Goal: Task Accomplishment & Management: Use online tool/utility

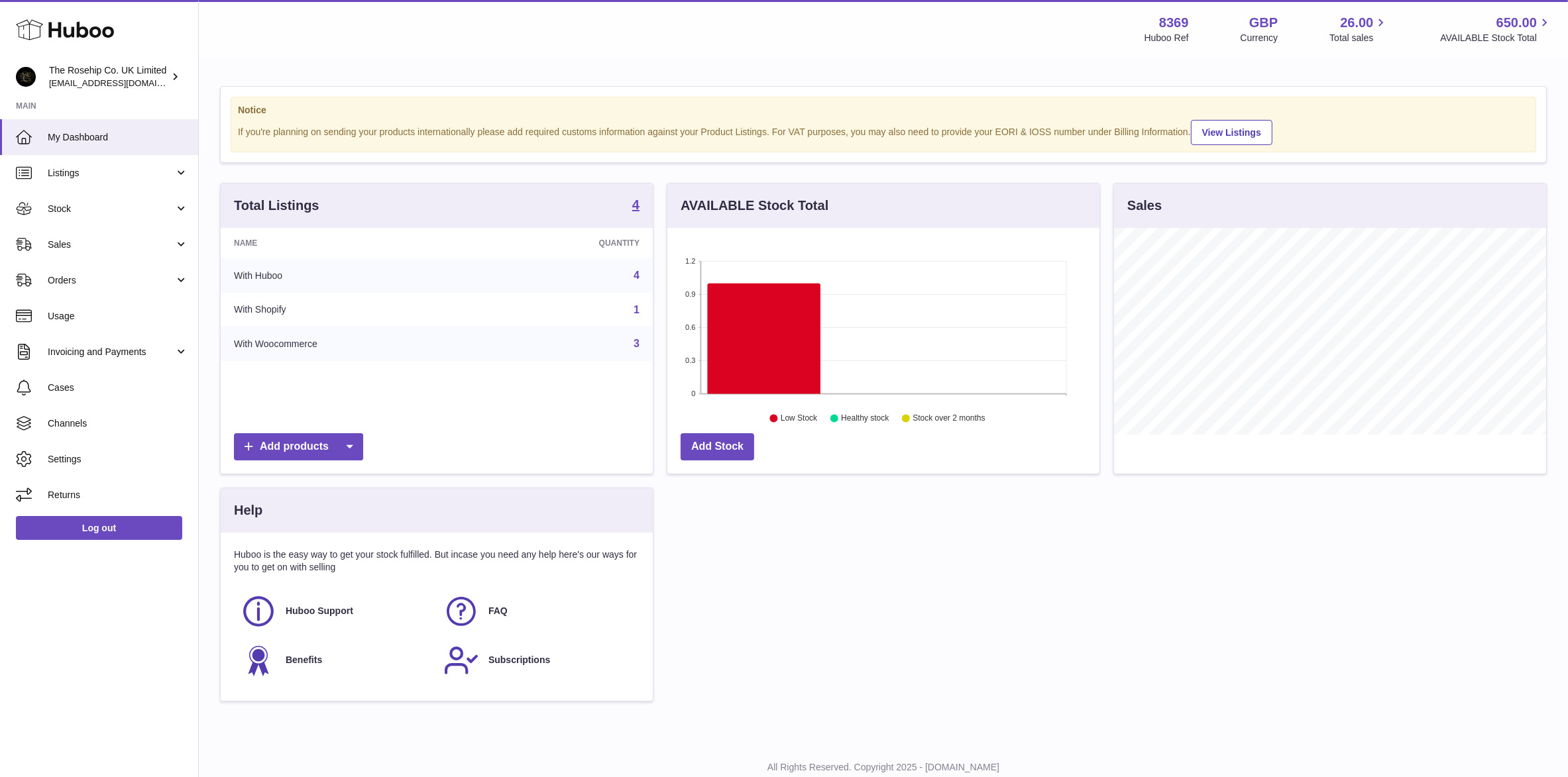
scroll to position [206, 432]
click at [61, 206] on span "Stock" at bounding box center [110, 209] width 127 height 12
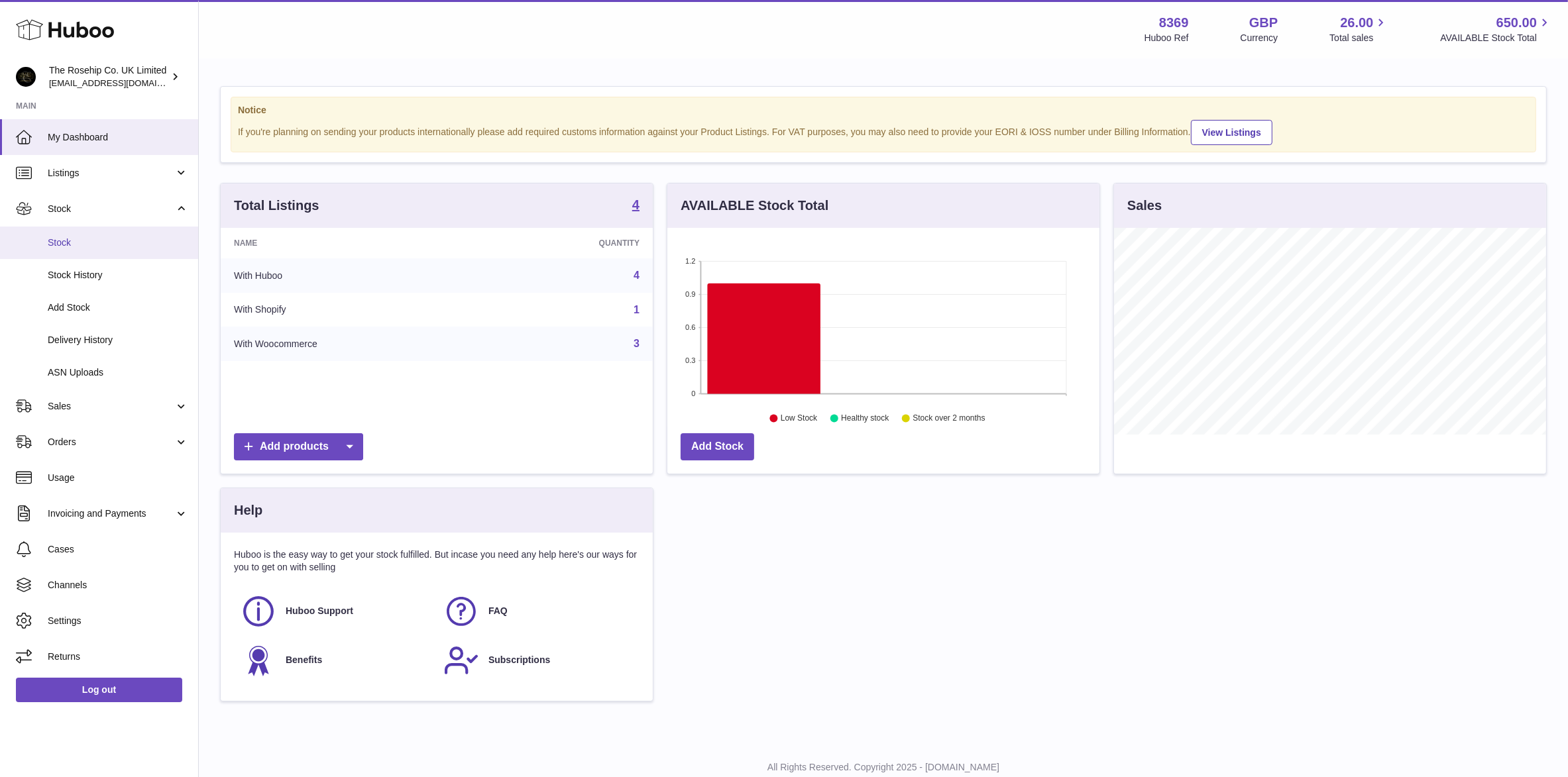
click at [57, 238] on span "Stock" at bounding box center [117, 243] width 141 height 12
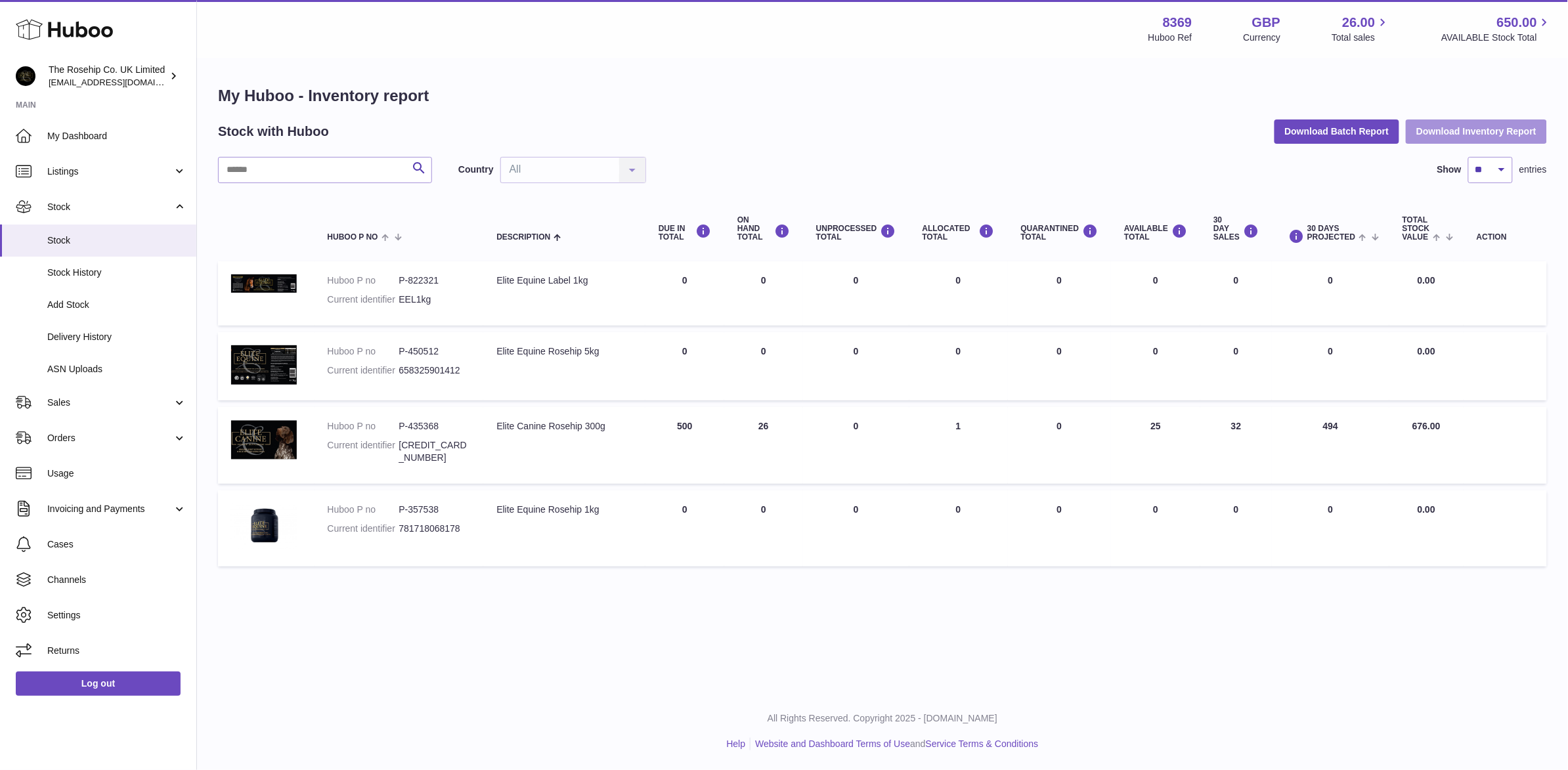
click at [1440, 135] on button "Download Inventory Report" at bounding box center [1476, 131] width 141 height 24
click at [56, 405] on span "Sales" at bounding box center [109, 402] width 125 height 12
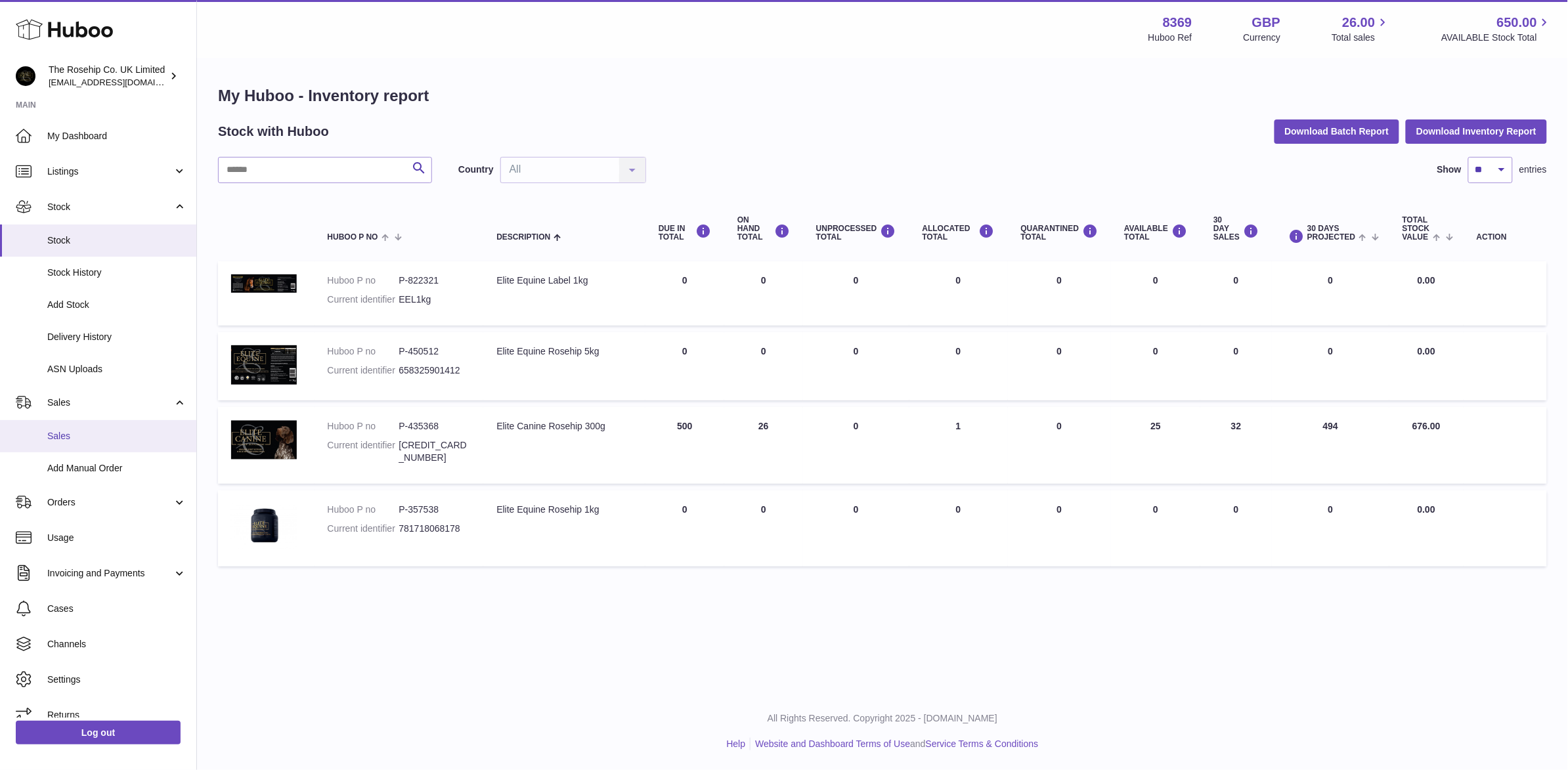
click at [54, 433] on span "Sales" at bounding box center [116, 436] width 139 height 12
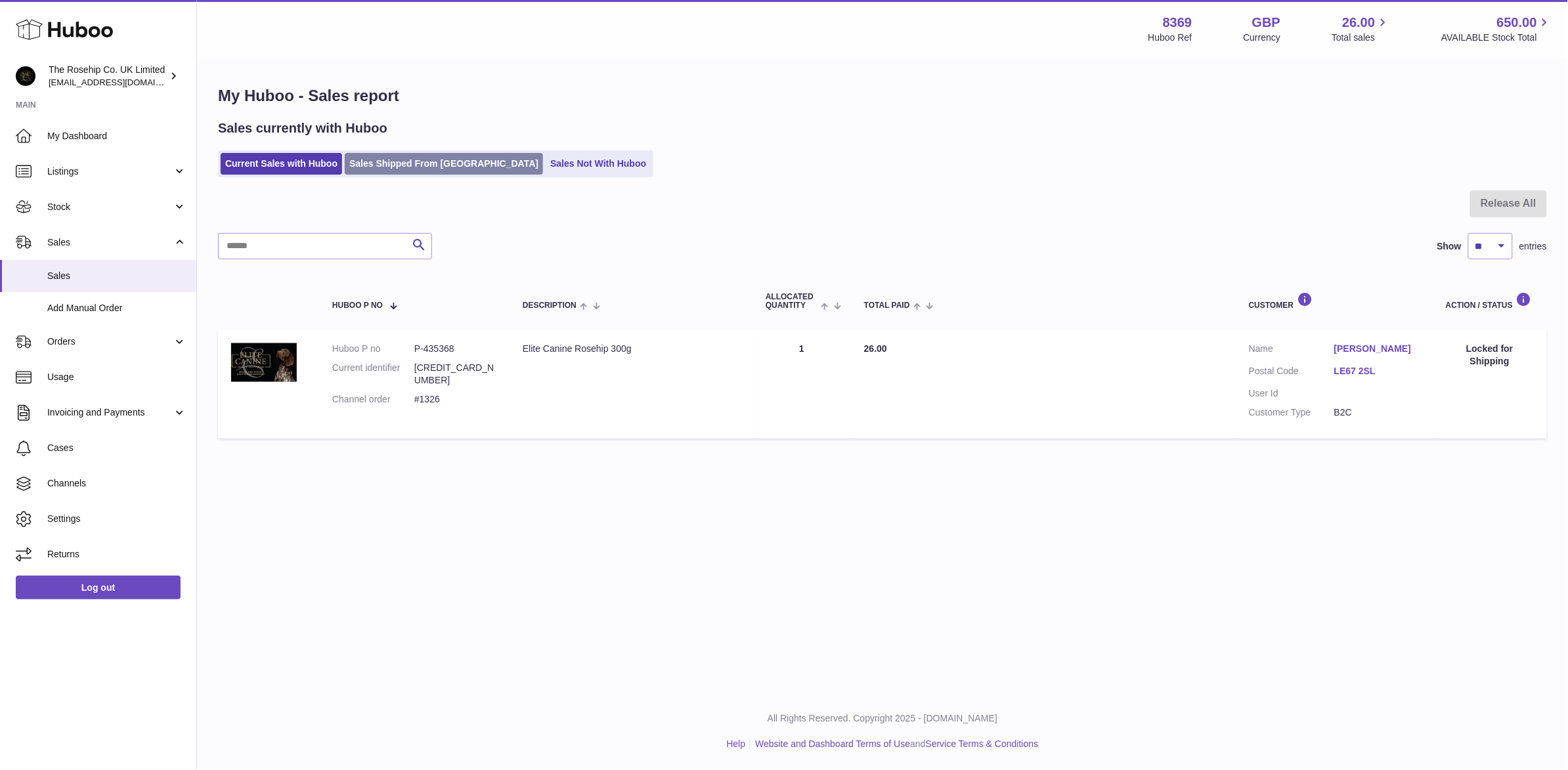
click at [399, 168] on link "Sales Shipped From Huboo" at bounding box center [444, 164] width 199 height 22
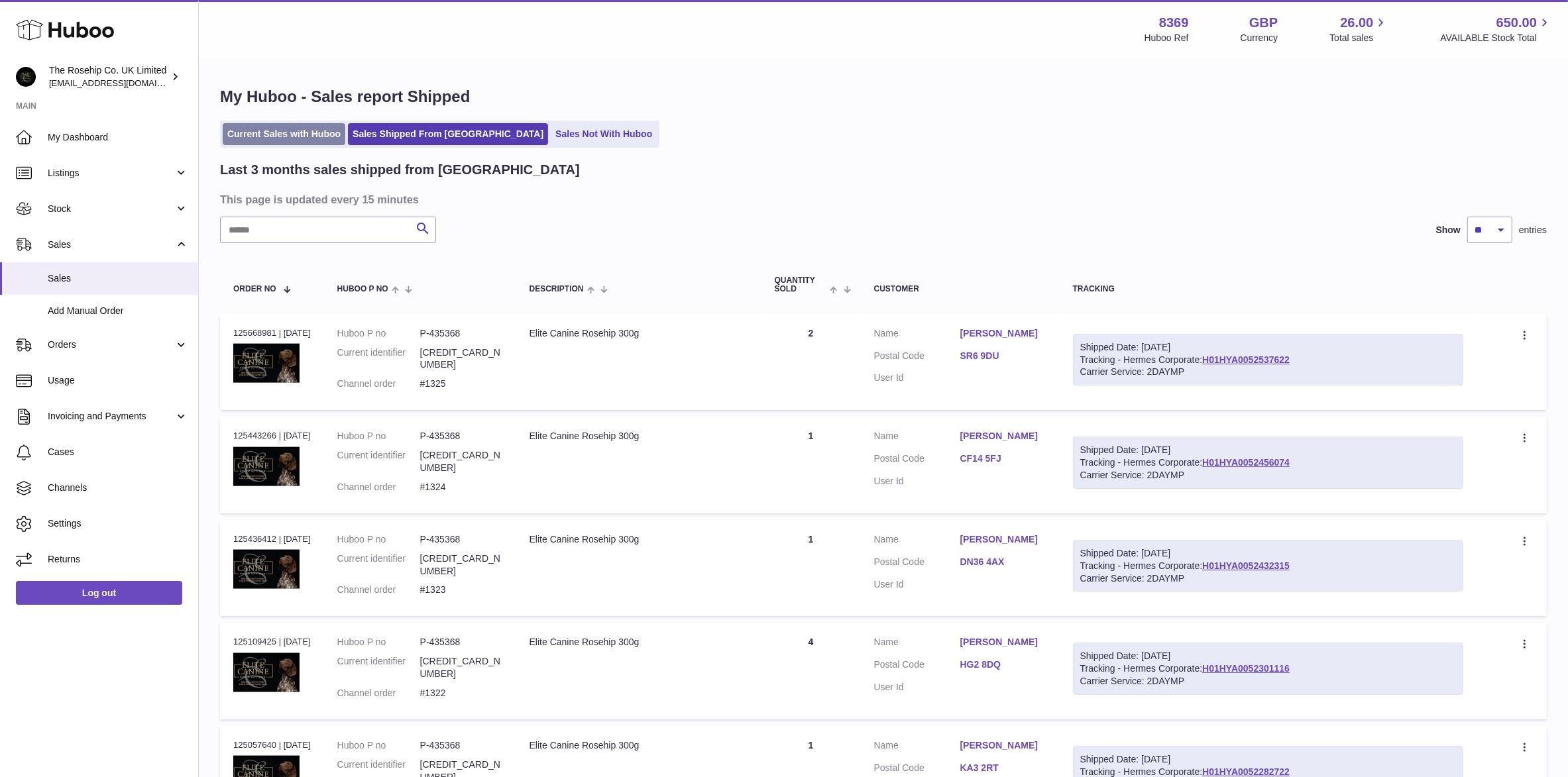
click at [307, 139] on link "Current Sales with Huboo" at bounding box center [284, 134] width 123 height 22
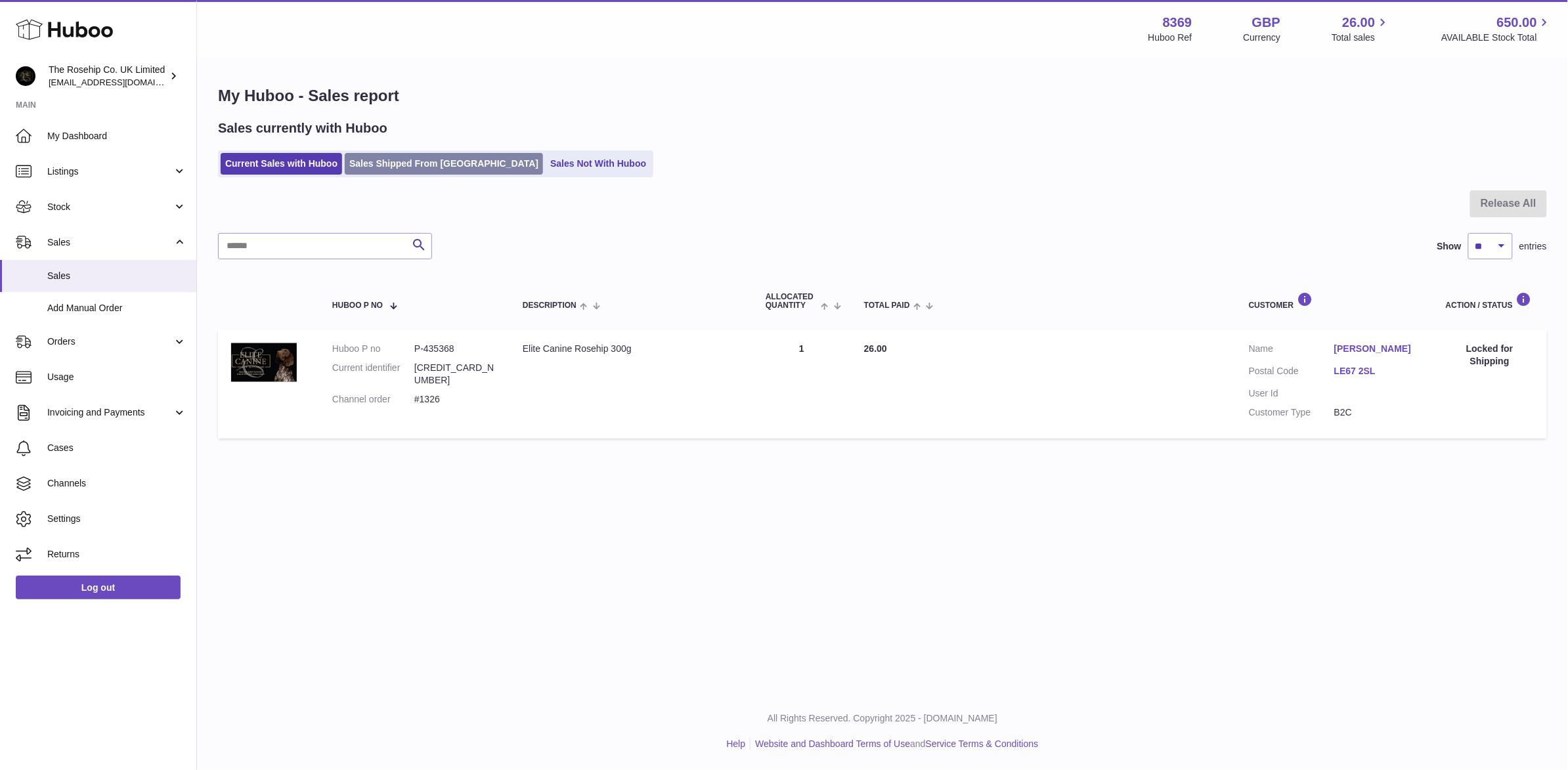
click at [404, 168] on link "Sales Shipped From [GEOGRAPHIC_DATA]" at bounding box center [444, 164] width 199 height 22
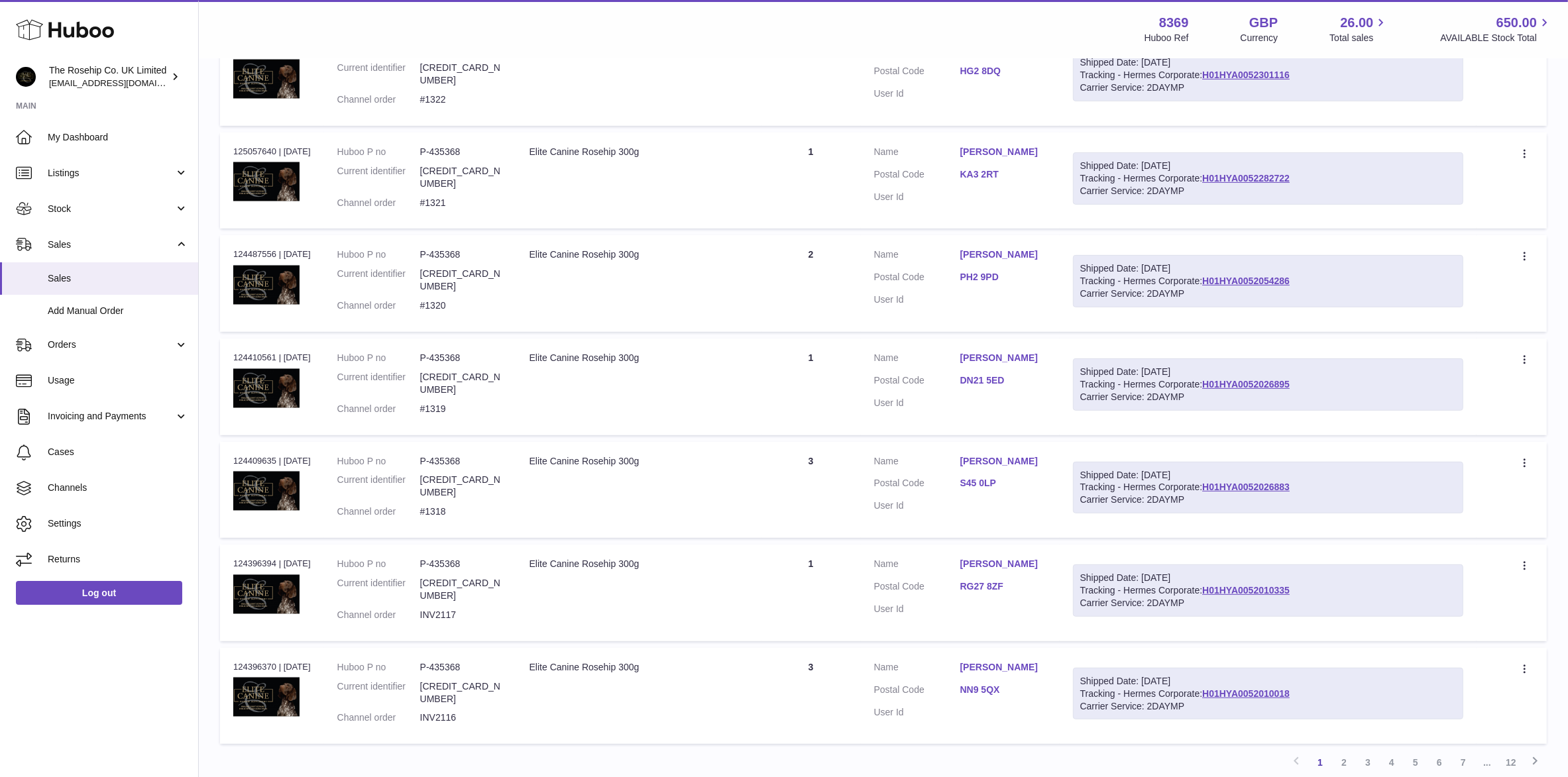
scroll to position [662, 0]
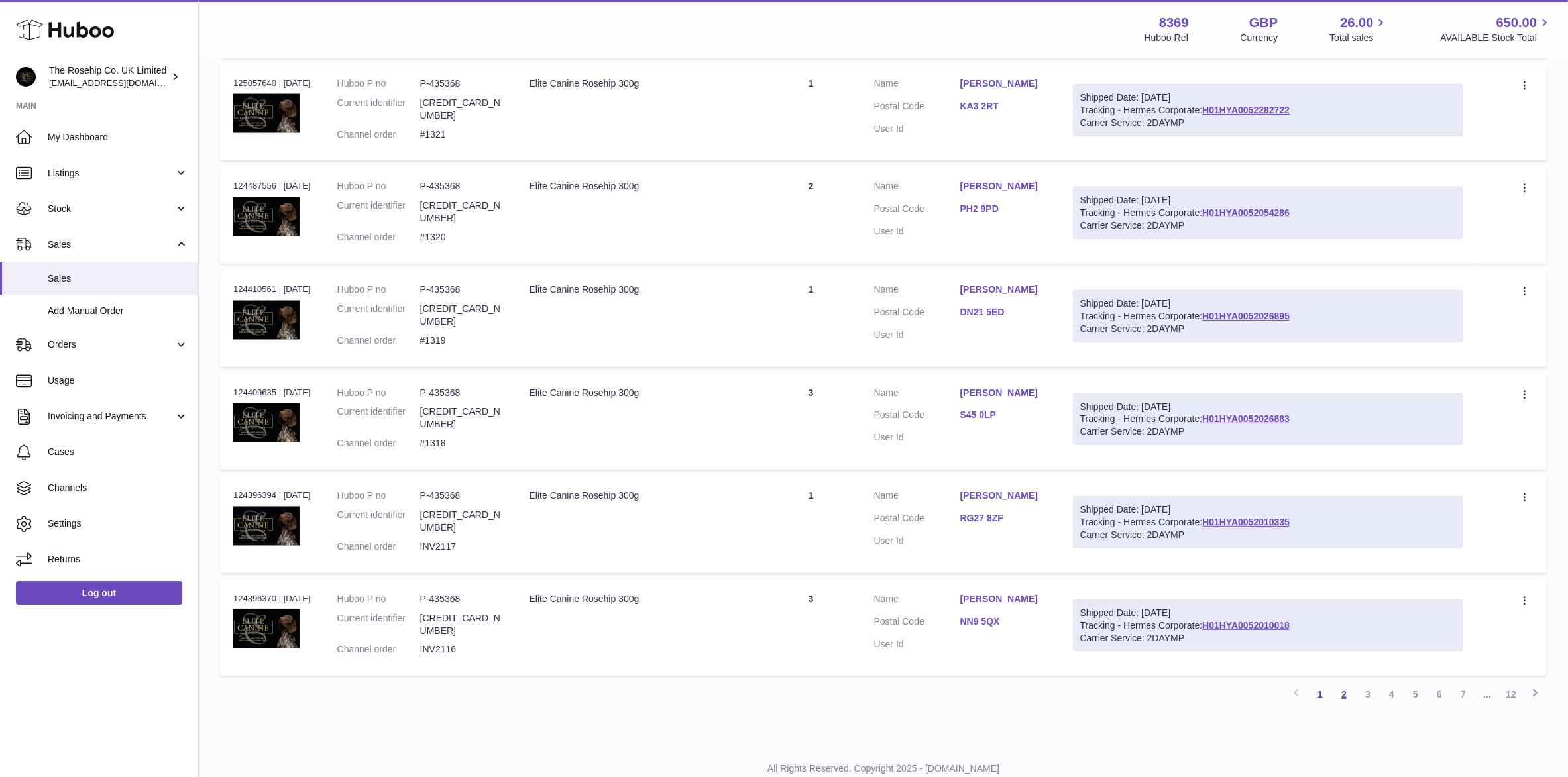
click at [1345, 682] on link "2" at bounding box center [1344, 694] width 24 height 24
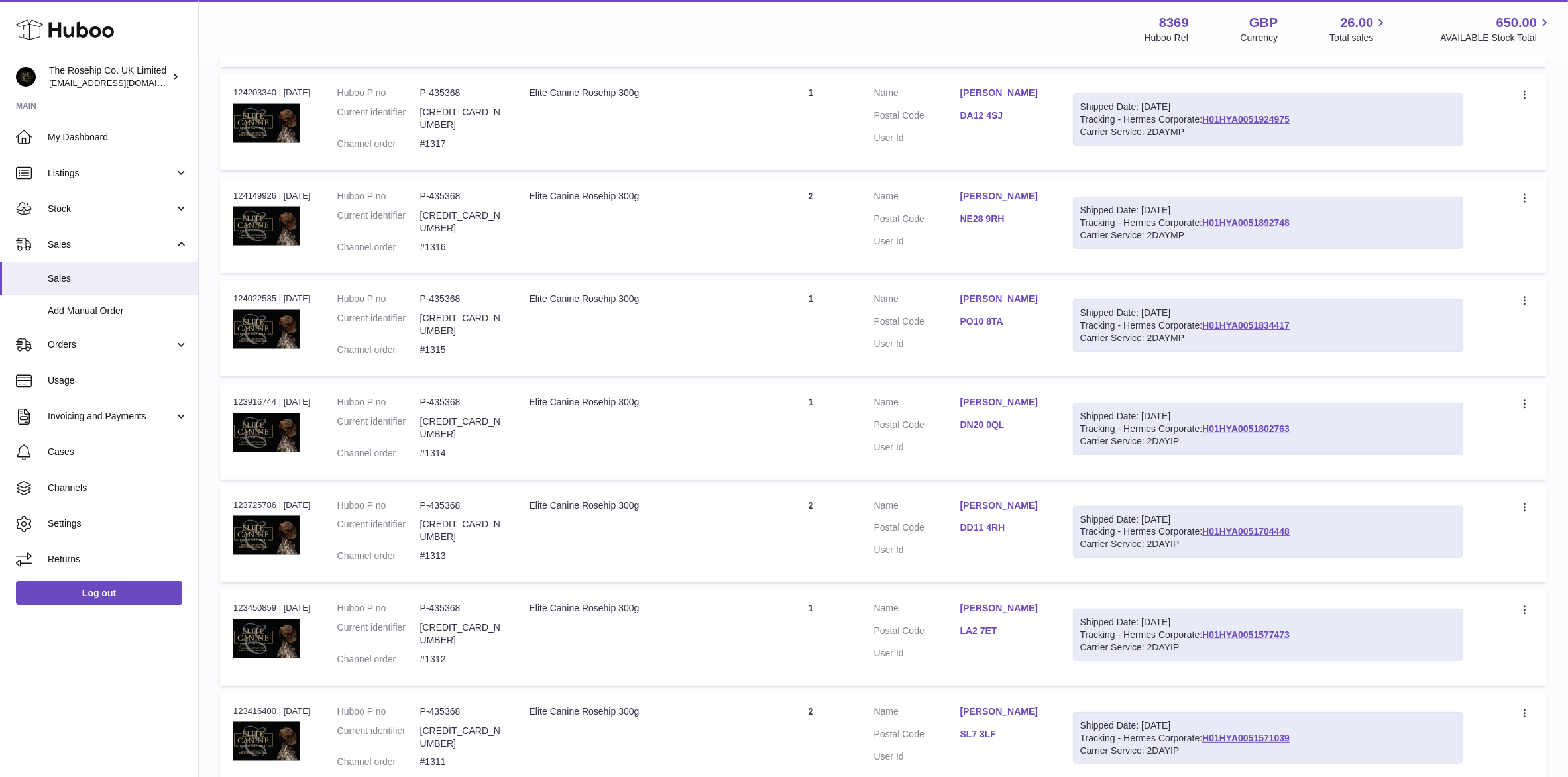
scroll to position [655, 0]
